Goal: Transaction & Acquisition: Obtain resource

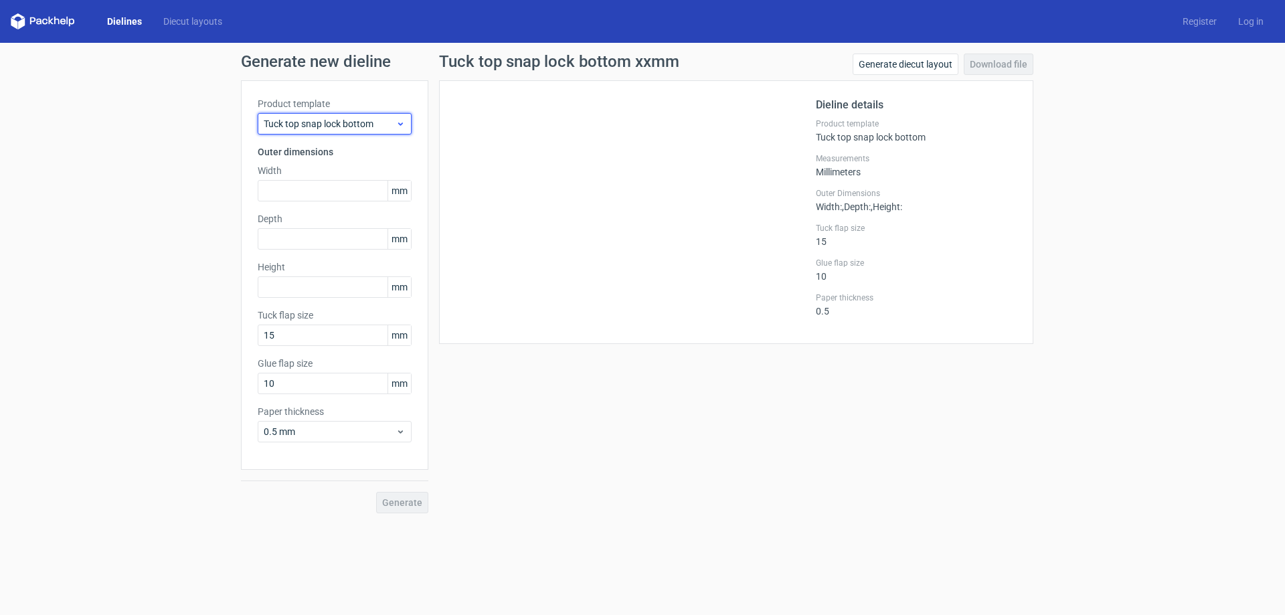
click at [369, 130] on span "Tuck top snap lock bottom" at bounding box center [330, 123] width 132 height 13
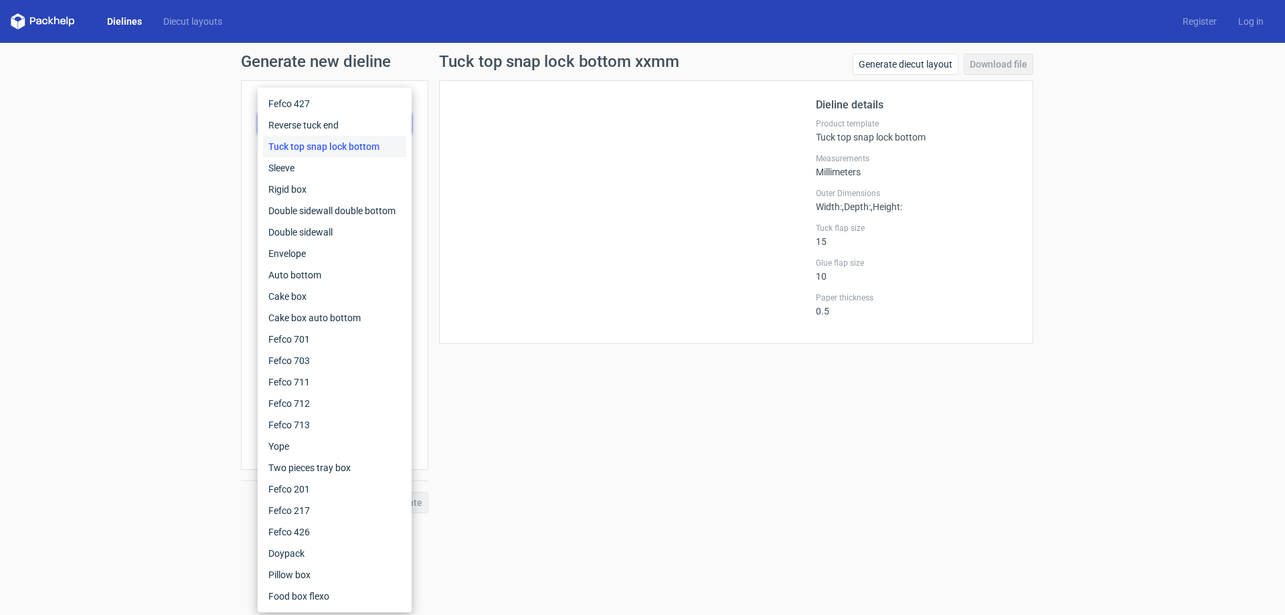
click at [120, 21] on link "Dielines" at bounding box center [124, 21] width 56 height 13
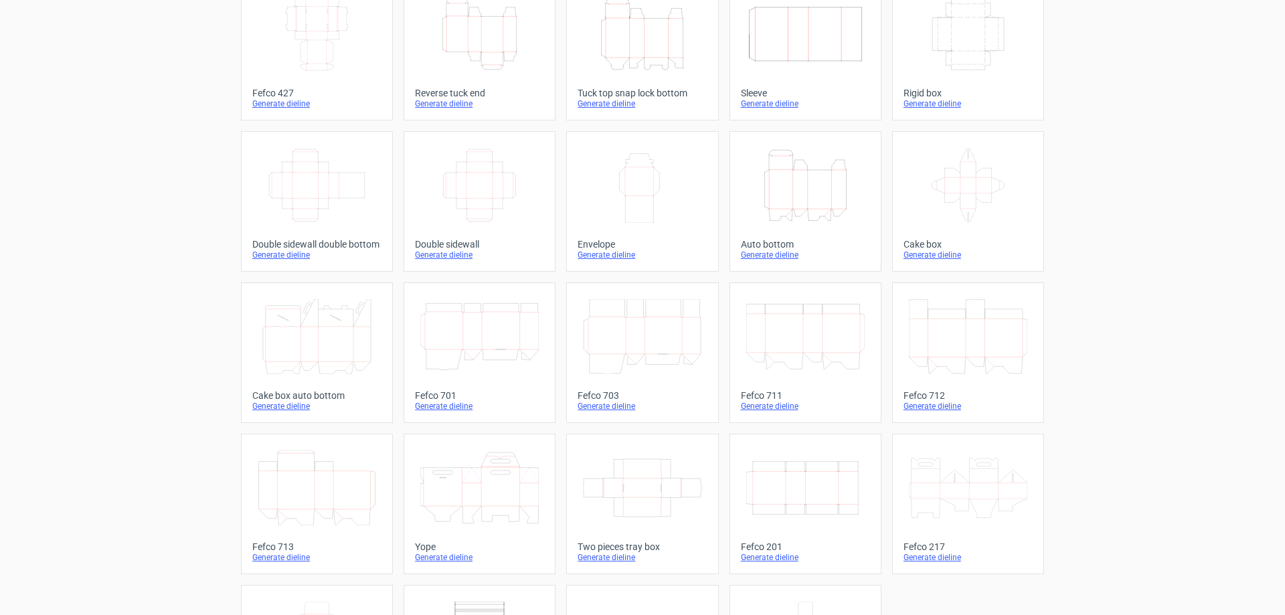
scroll to position [221, 0]
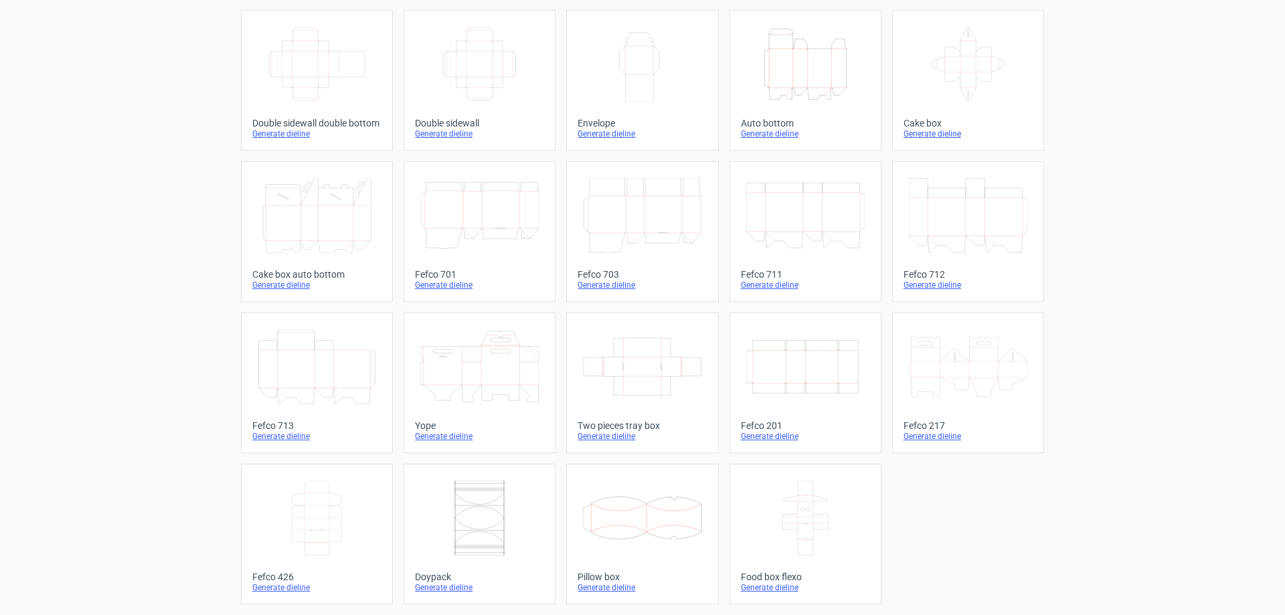
click at [919, 378] on icon at bounding box center [968, 366] width 118 height 75
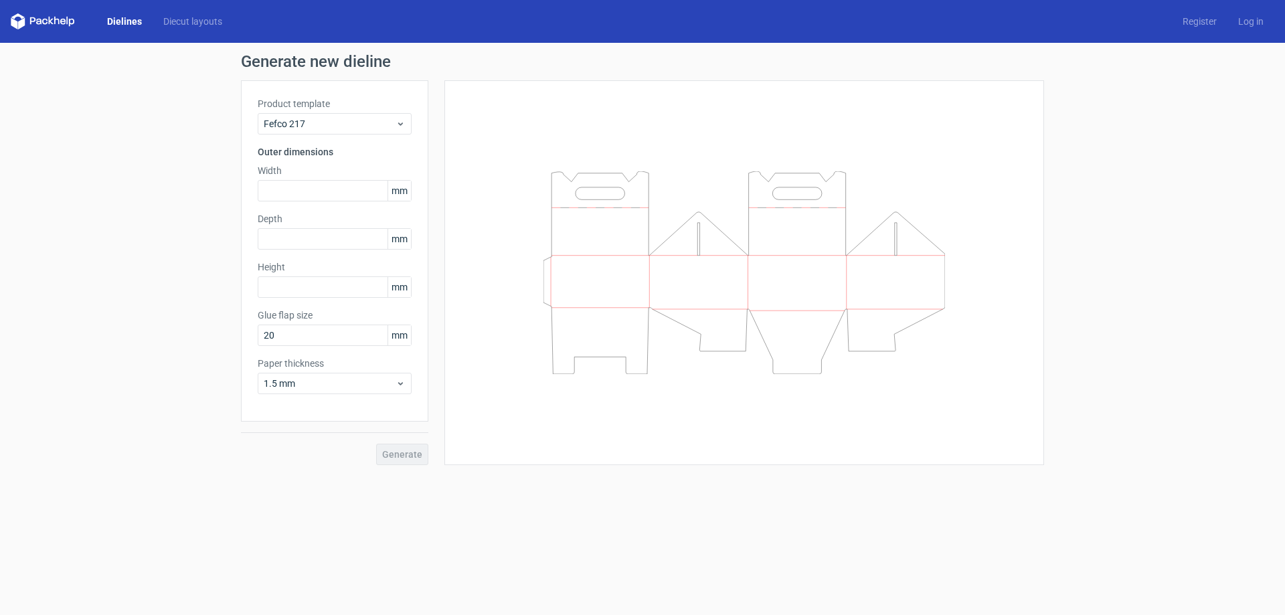
click at [320, 212] on label "Depth" at bounding box center [335, 218] width 154 height 13
click at [322, 183] on input "text" at bounding box center [335, 190] width 154 height 21
type input "315"
type input "140"
type input "205"
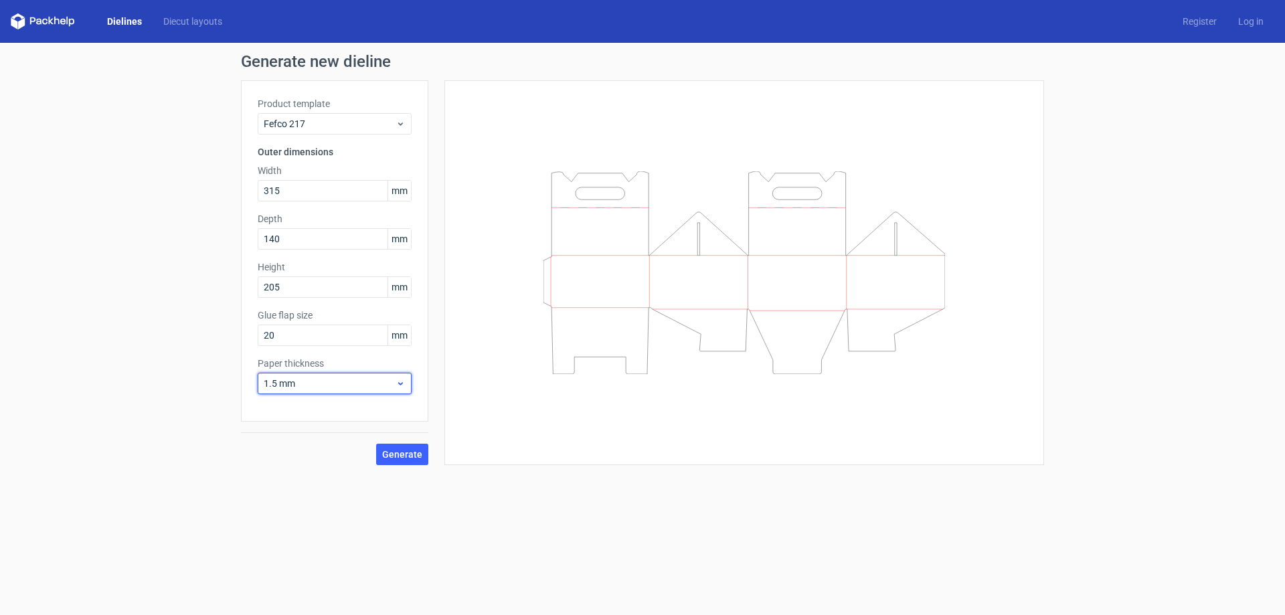
click at [377, 375] on div "1.5 mm" at bounding box center [335, 383] width 154 height 21
click at [440, 472] on div "Generate new dieline Product template Fefco 217 Outer dimensions Width 315 mm D…" at bounding box center [642, 259] width 1285 height 433
click at [415, 460] on button "Generate" at bounding box center [402, 454] width 52 height 21
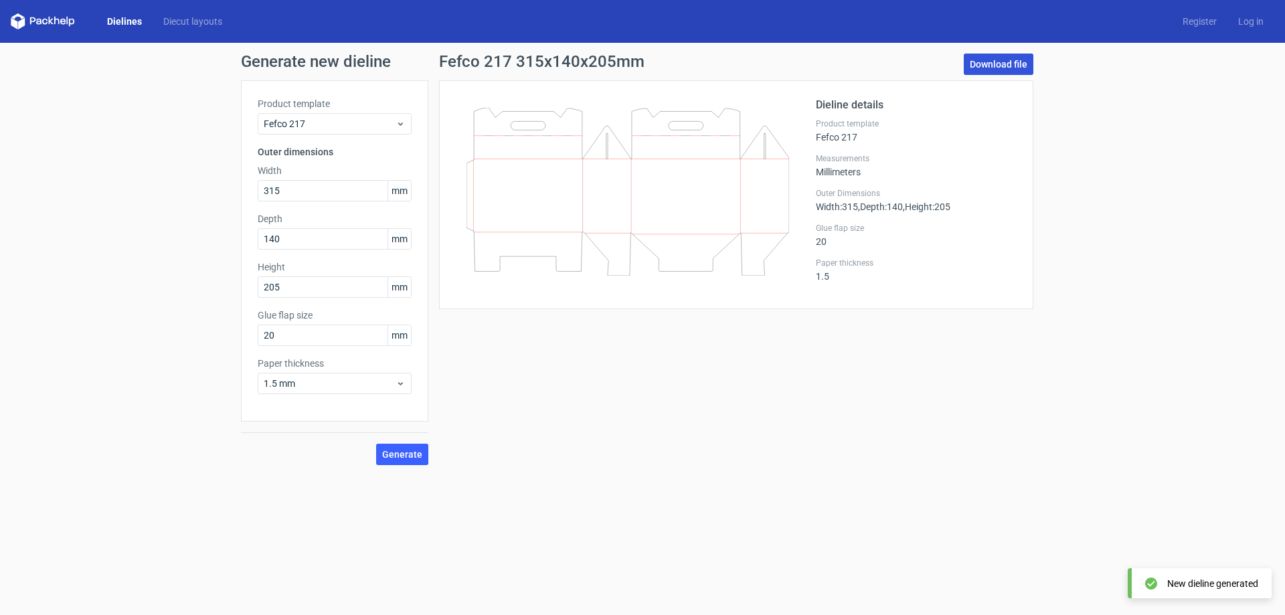
click at [997, 68] on link "Download file" at bounding box center [998, 64] width 70 height 21
click at [521, 312] on div "Fefco 217 315x140x205mm Download file Dieline details Product template Fefco 21…" at bounding box center [736, 259] width 616 height 411
